Goal: Task Accomplishment & Management: Manage account settings

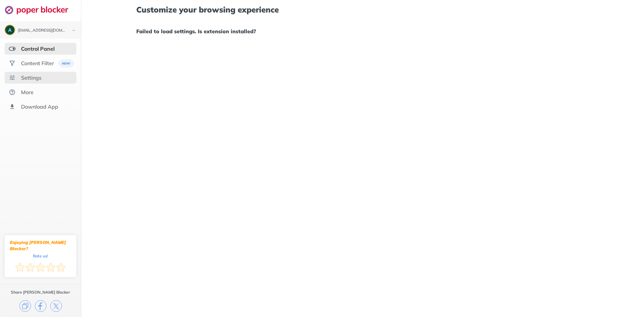
click at [28, 79] on div "Settings" at bounding box center [31, 77] width 20 height 7
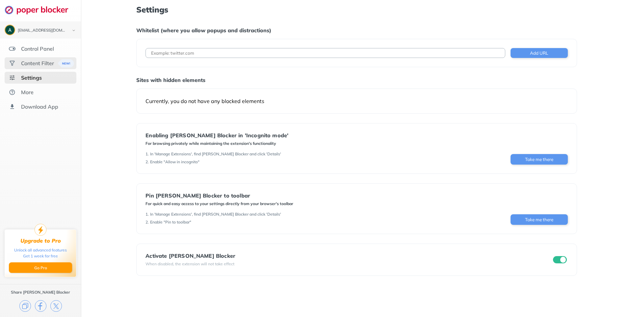
click at [38, 65] on div "Content Filter" at bounding box center [37, 63] width 33 height 7
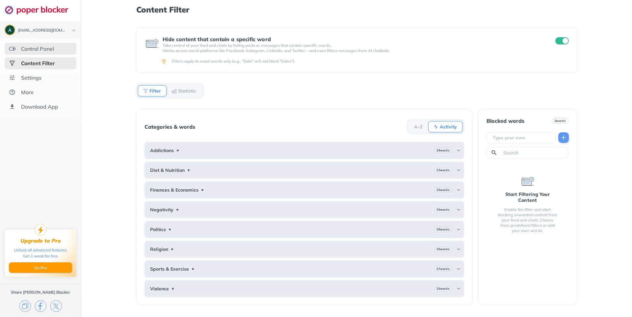
click at [46, 49] on div "Control Panel" at bounding box center [37, 48] width 33 height 7
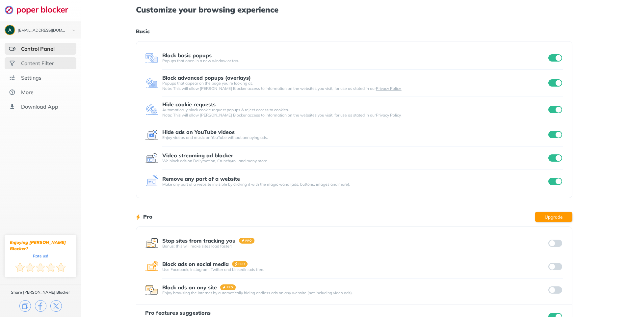
click at [39, 62] on div "Content Filter" at bounding box center [37, 63] width 33 height 7
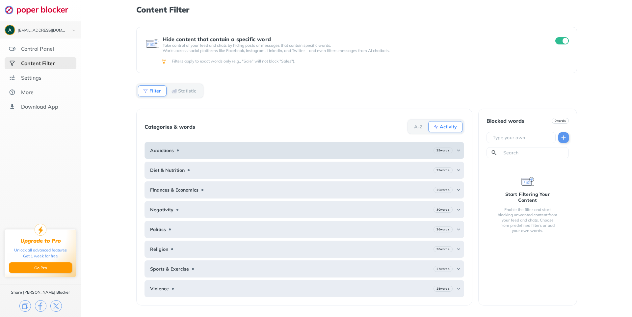
click at [459, 150] on img at bounding box center [458, 150] width 5 height 5
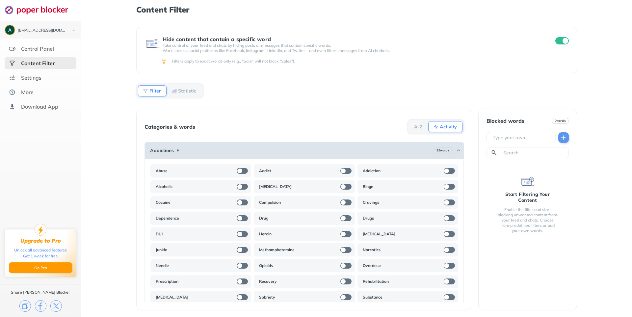
click at [456, 149] on img at bounding box center [458, 150] width 5 height 5
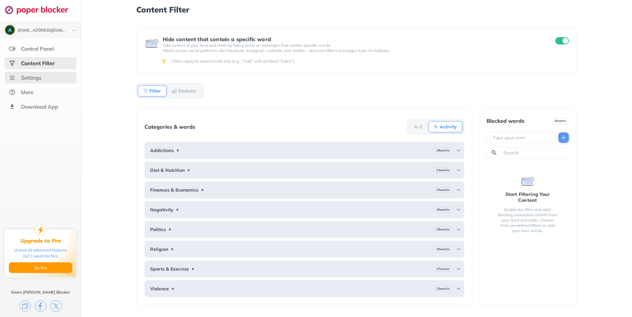
click at [28, 80] on div "Settings" at bounding box center [31, 77] width 20 height 7
